Goal: Transaction & Acquisition: Book appointment/travel/reservation

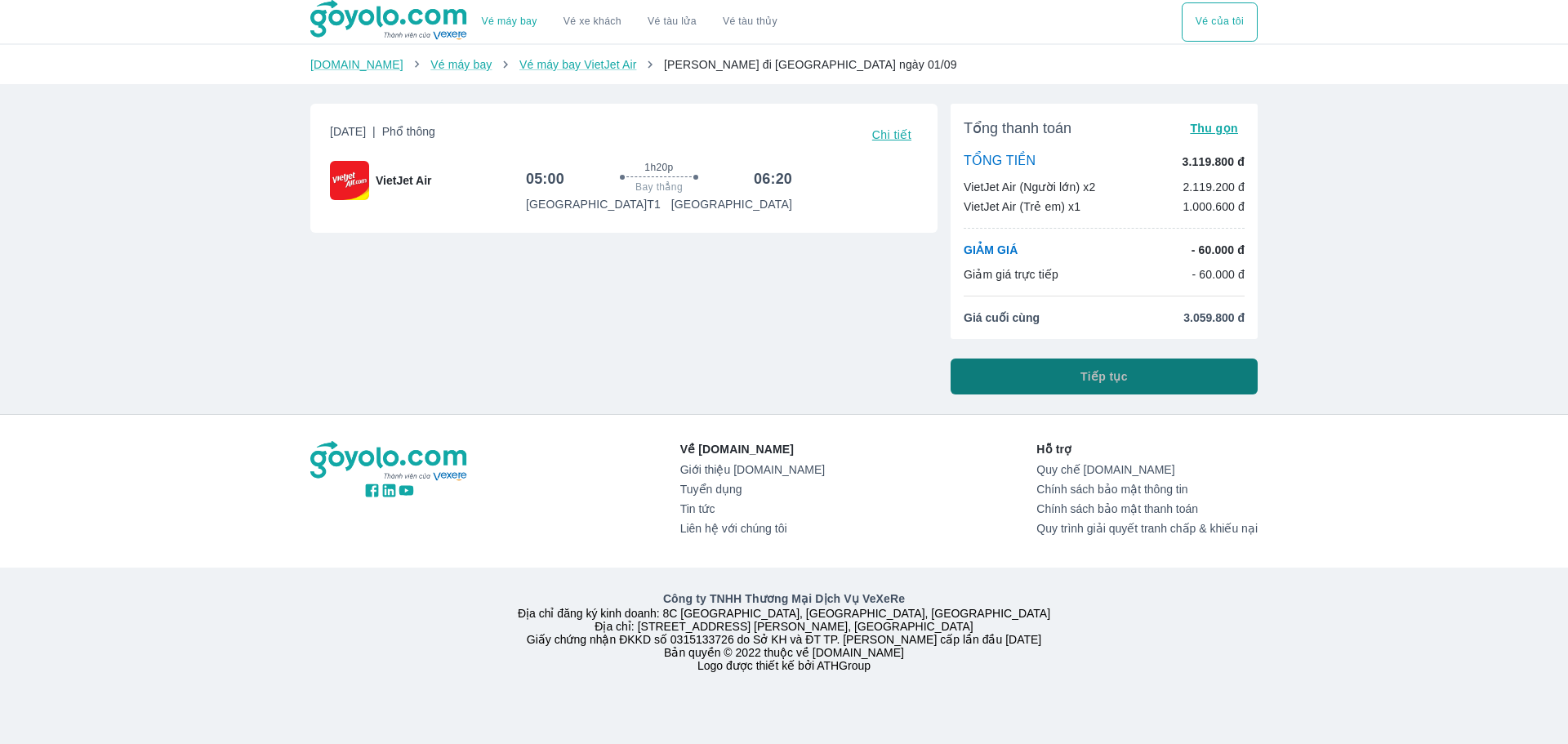
click at [1195, 370] on button "Tiếp tục" at bounding box center [1104, 376] width 307 height 36
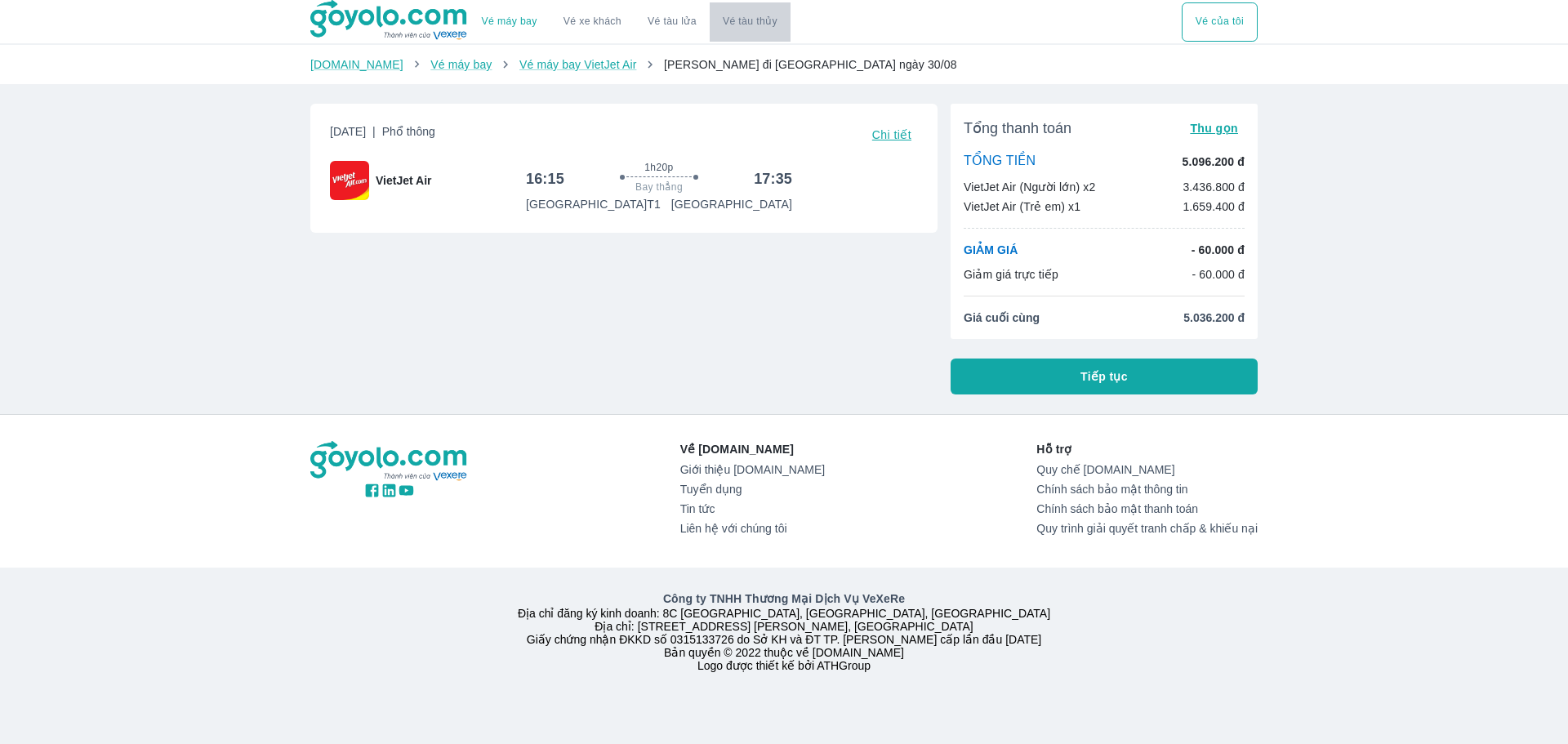
click at [742, 25] on button "Vé tàu thủy" at bounding box center [750, 22] width 81 height 40
click at [648, 23] on link "Vé tàu lửa" at bounding box center [672, 22] width 76 height 40
